Goal: Task Accomplishment & Management: Manage account settings

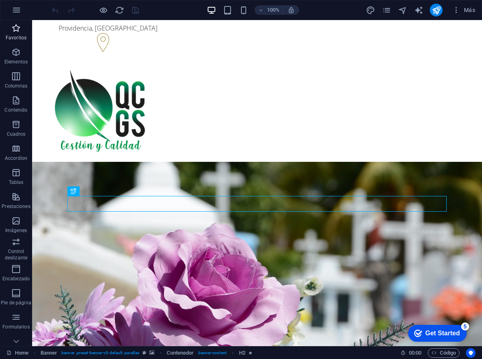
click at [14, 30] on icon "button" at bounding box center [16, 28] width 10 height 10
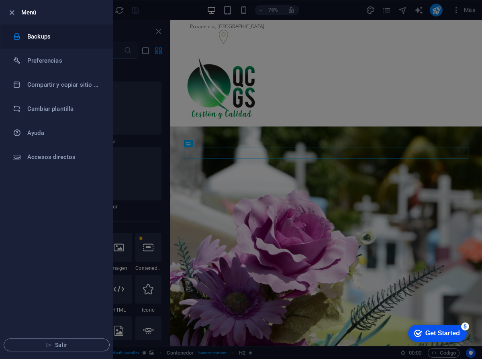
click at [38, 43] on li "Backups" at bounding box center [56, 37] width 113 height 24
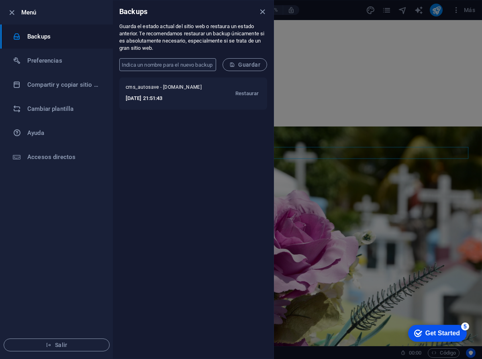
click at [190, 63] on input "text" at bounding box center [167, 64] width 97 height 13
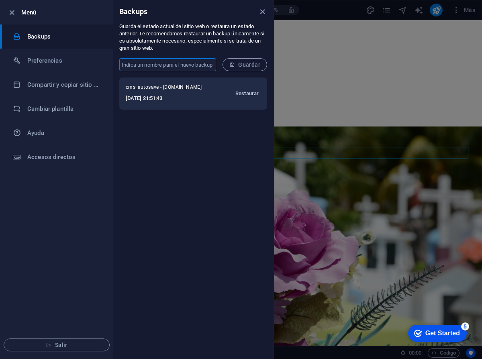
click at [245, 91] on span "Restaurar" at bounding box center [246, 94] width 23 height 10
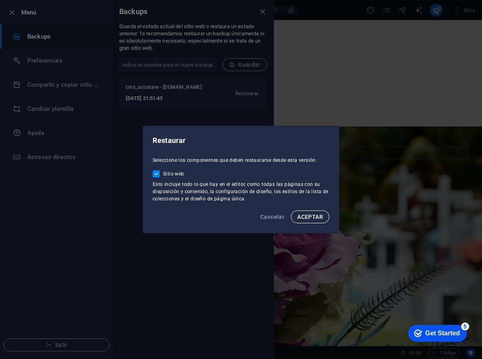
click at [304, 215] on span "ACEPTAR" at bounding box center [310, 217] width 26 height 6
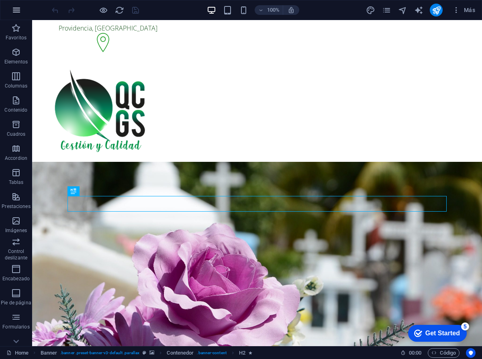
click at [15, 10] on icon "button" at bounding box center [17, 10] width 10 height 10
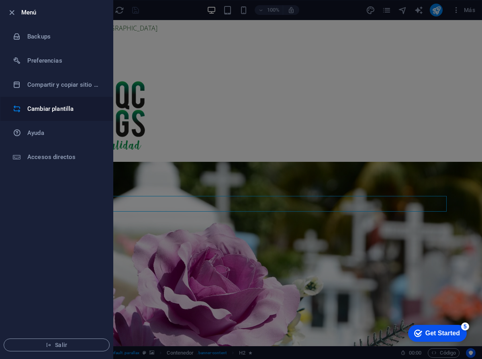
click at [46, 110] on h6 "Cambiar plantilla" at bounding box center [64, 109] width 74 height 10
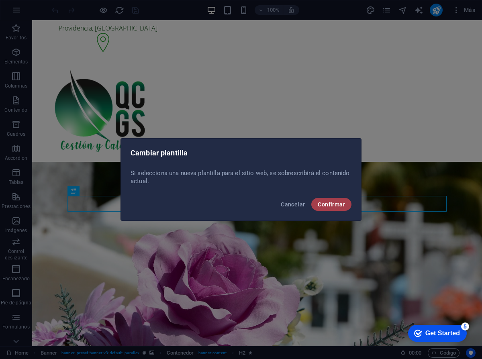
click at [325, 207] on span "Confirmar" at bounding box center [331, 204] width 27 height 6
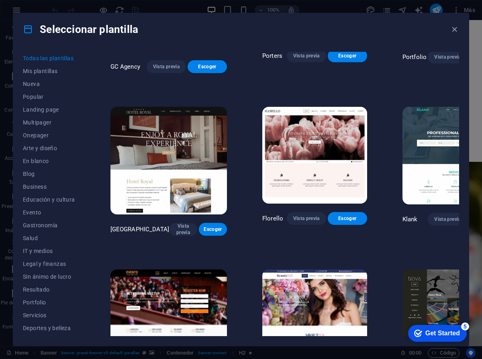
scroll to position [3417, 0]
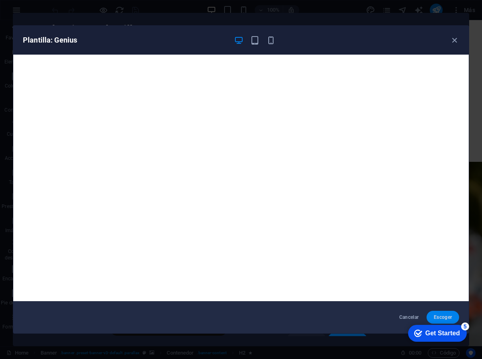
click at [450, 315] on span "Escoger" at bounding box center [443, 317] width 20 height 6
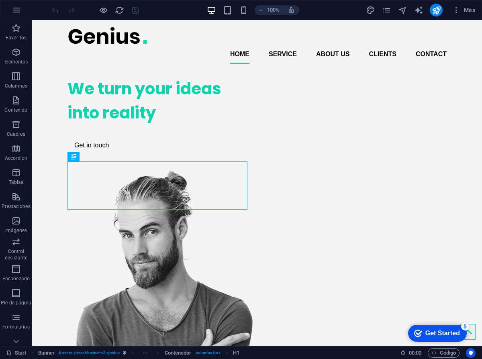
click at [434, 339] on div "checkmark Get Started 5" at bounding box center [437, 333] width 59 height 17
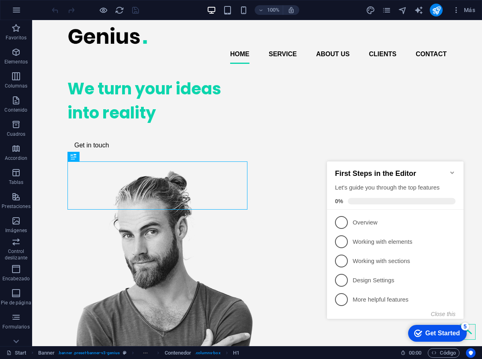
click at [452, 165] on div "First Steps in the Editor Let's guide you through the top features 0%" at bounding box center [395, 186] width 137 height 48
click at [451, 170] on icon "Minimize checklist" at bounding box center [452, 173] width 6 height 6
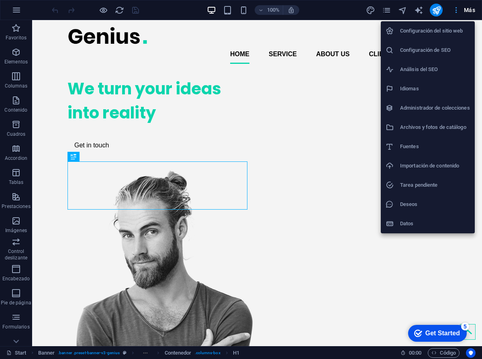
click at [463, 8] on div at bounding box center [241, 179] width 482 height 359
